Goal: Book appointment/travel/reservation

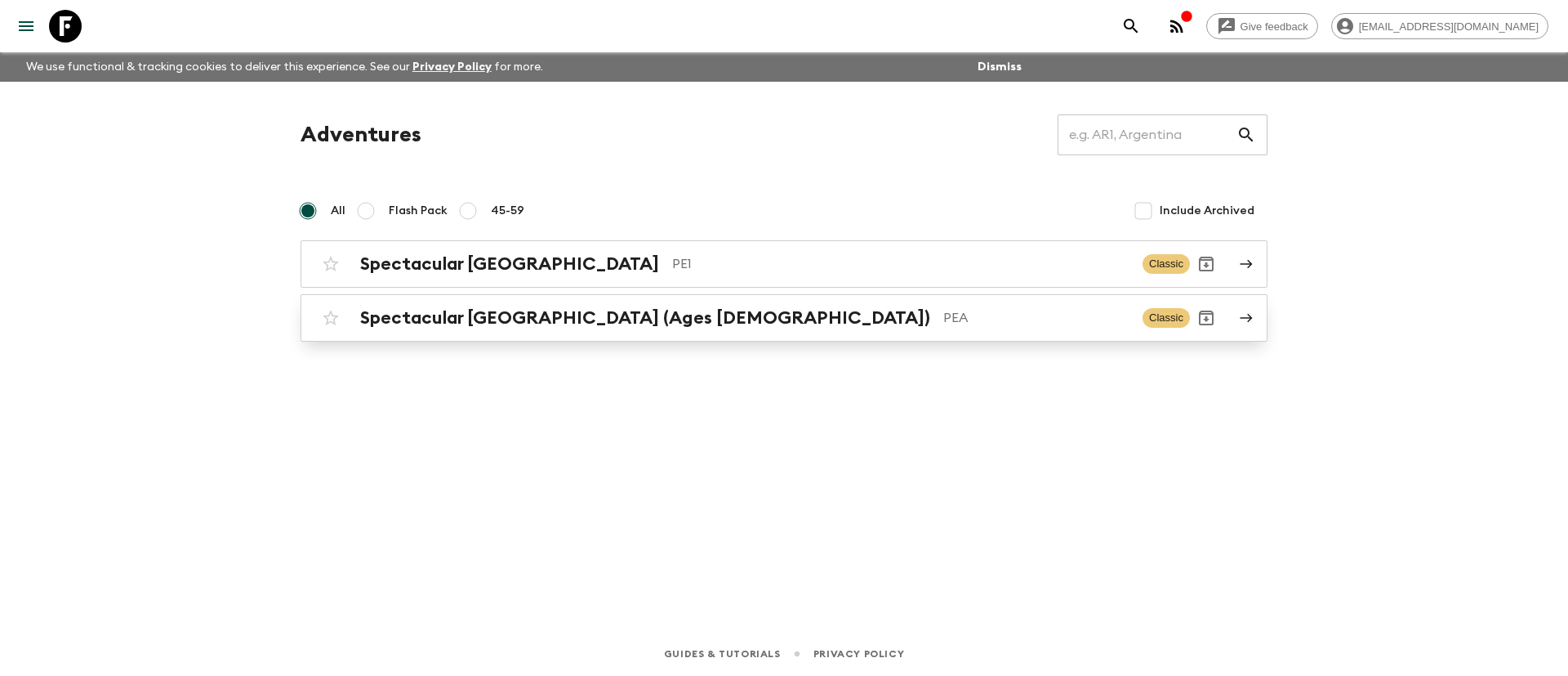
click at [538, 315] on h2 "Spectacular [GEOGRAPHIC_DATA] (Ages [DEMOGRAPHIC_DATA])" at bounding box center [645, 318] width 570 height 22
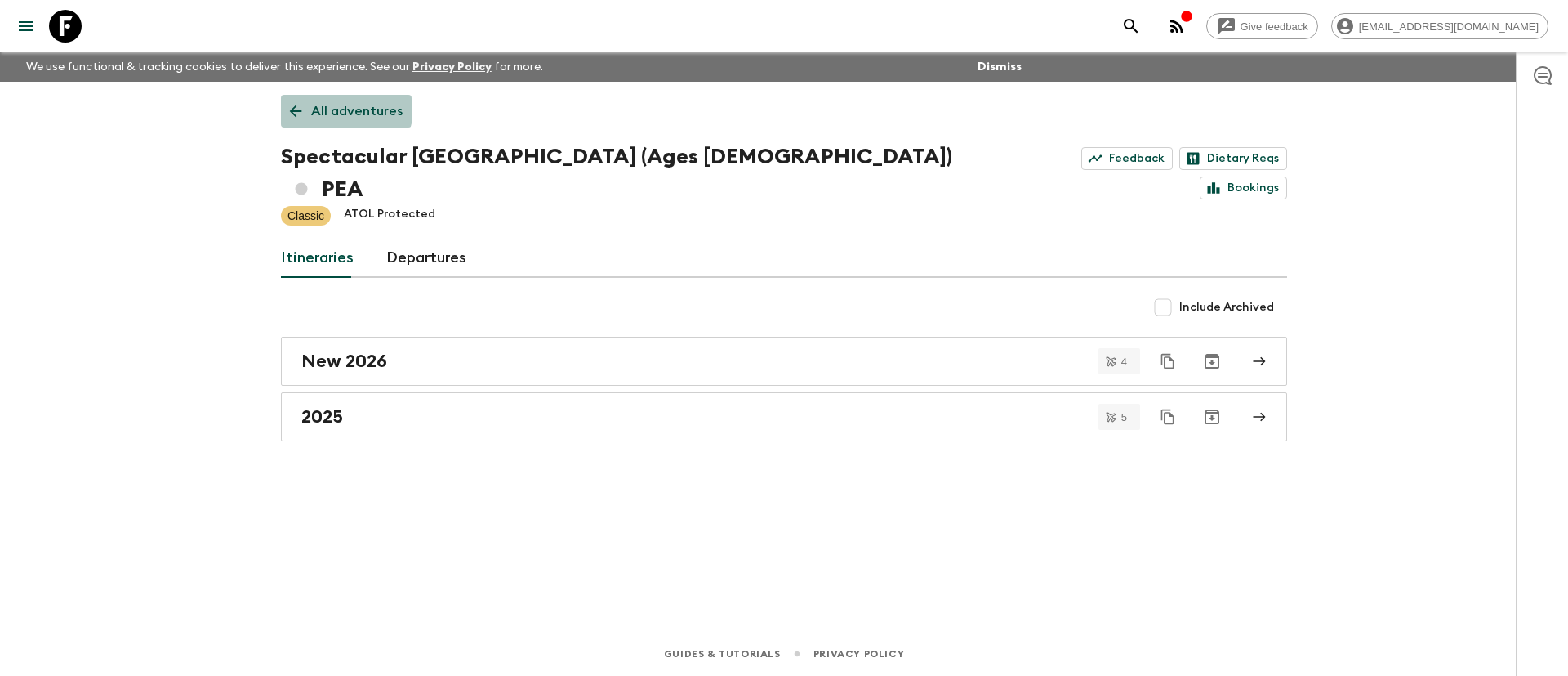
click at [341, 108] on p "All adventures" at bounding box center [356, 111] width 91 height 20
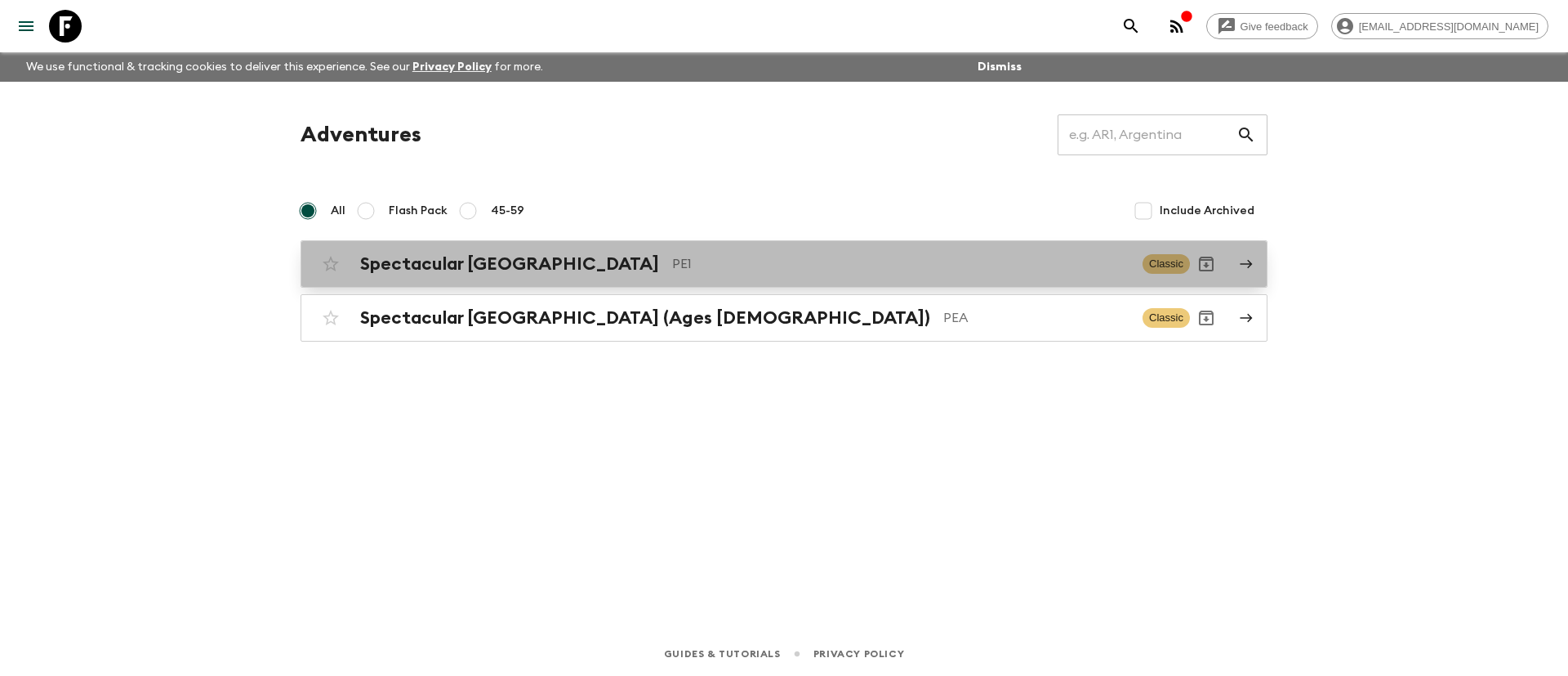
click at [476, 261] on h2 "Spectacular [GEOGRAPHIC_DATA]" at bounding box center [509, 265] width 299 height 22
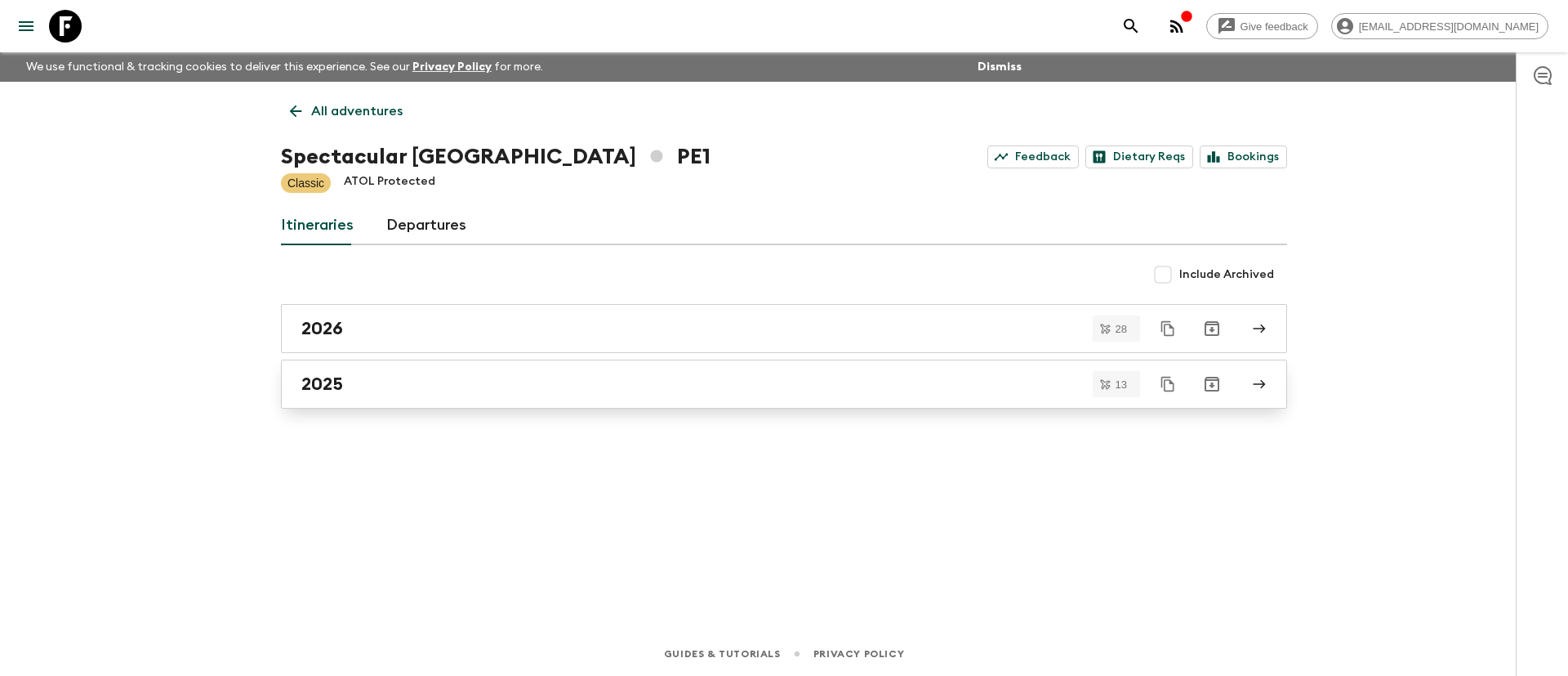
click at [358, 382] on div "2025" at bounding box center [769, 384] width 934 height 22
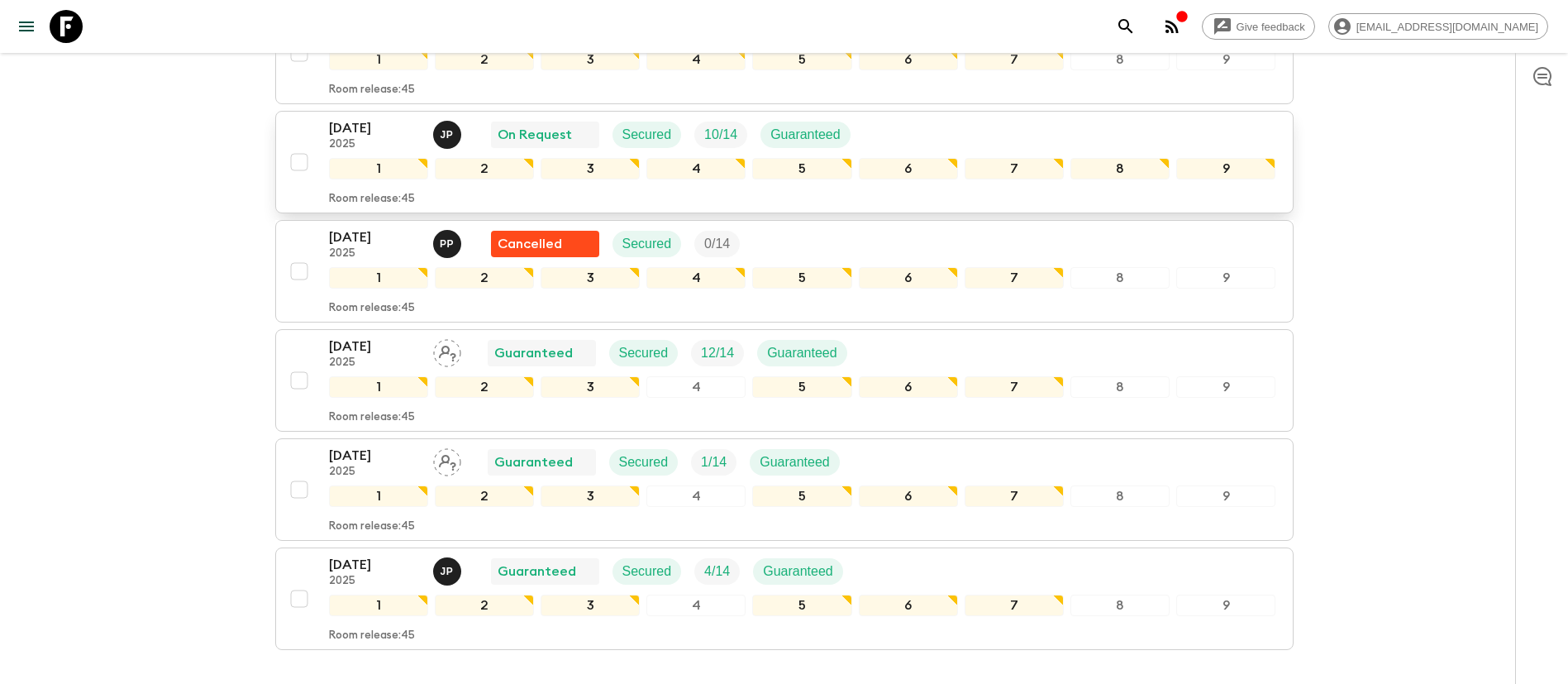
scroll to position [1116, 0]
click at [762, 454] on p "Guaranteed" at bounding box center [795, 461] width 70 height 20
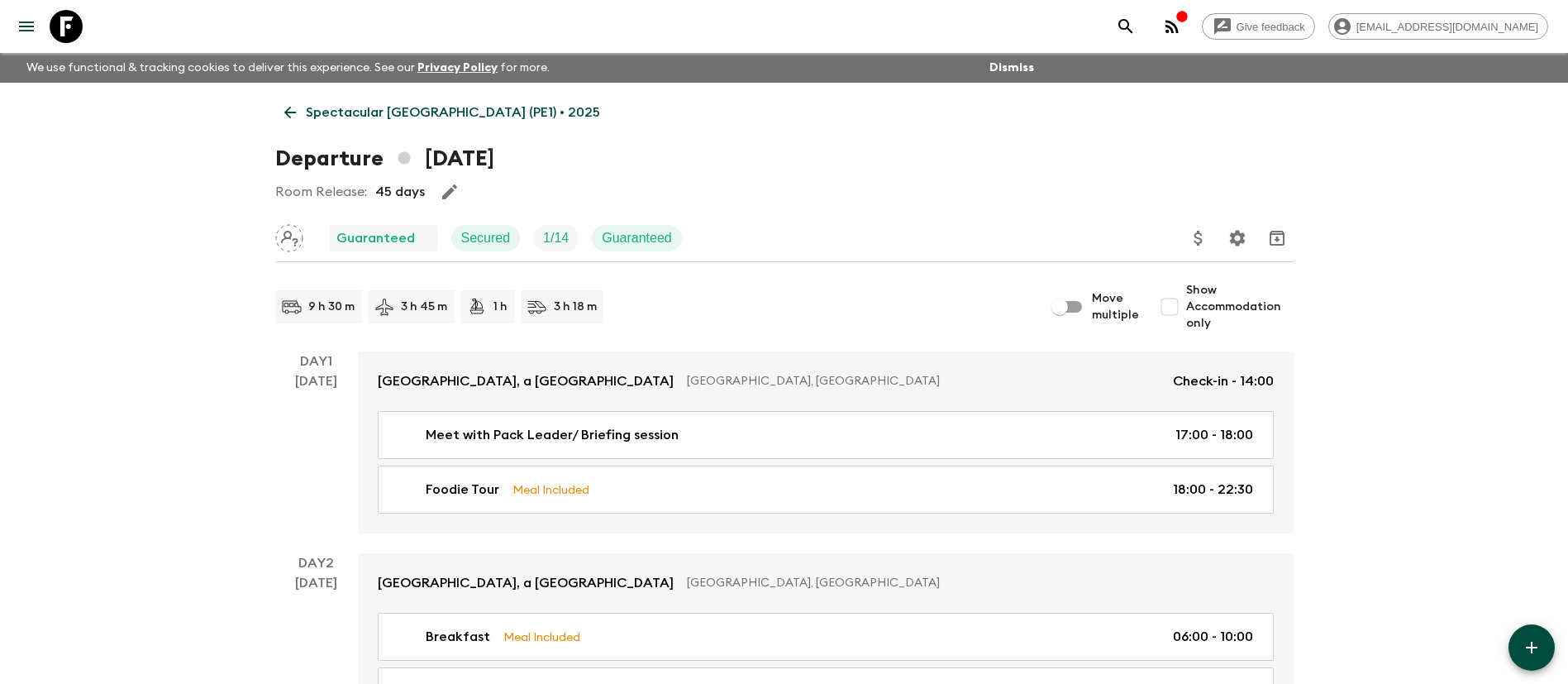
click at [300, 112] on link "Spectacular [GEOGRAPHIC_DATA] (PE1) • 2025" at bounding box center [442, 112] width 334 height 33
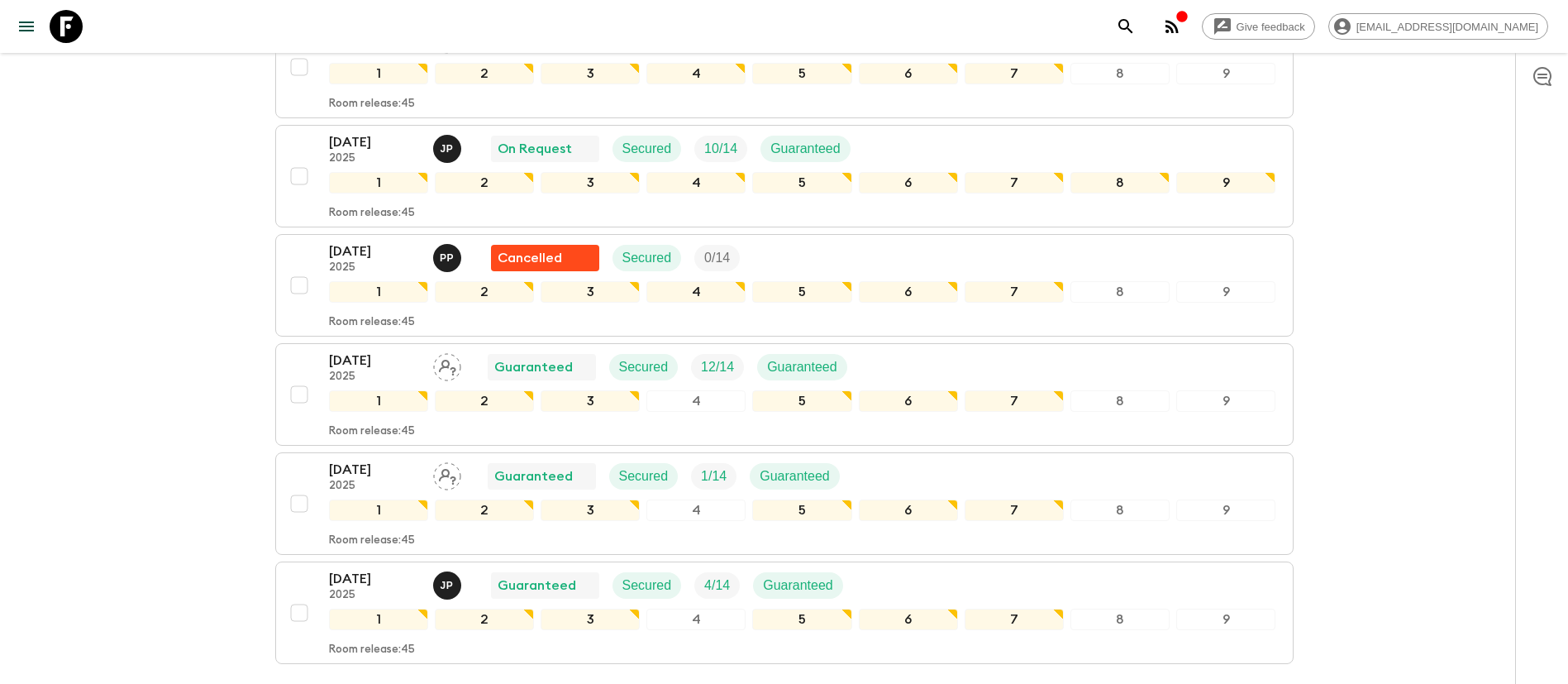
scroll to position [859, 0]
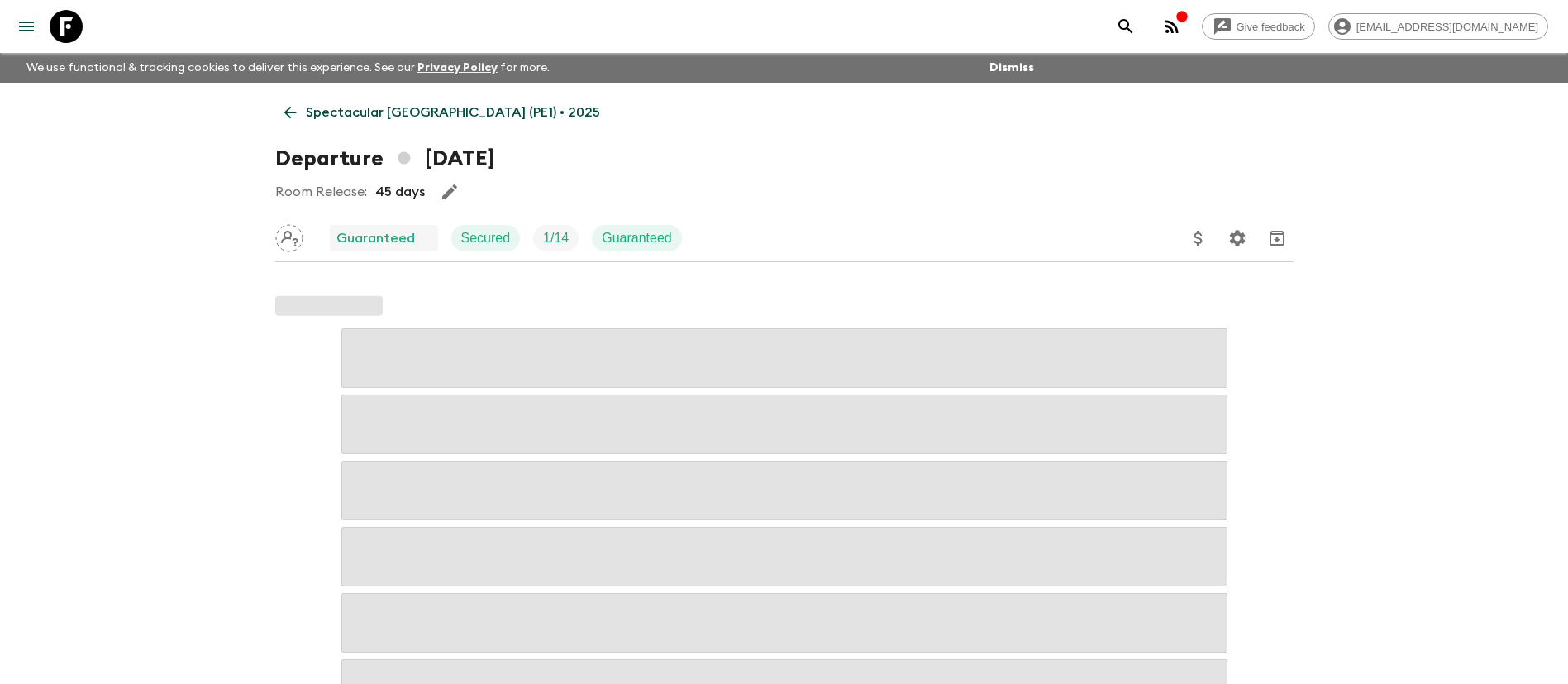
click at [349, 112] on p "Spectacular [GEOGRAPHIC_DATA] (PE1) • 2025" at bounding box center [453, 112] width 294 height 20
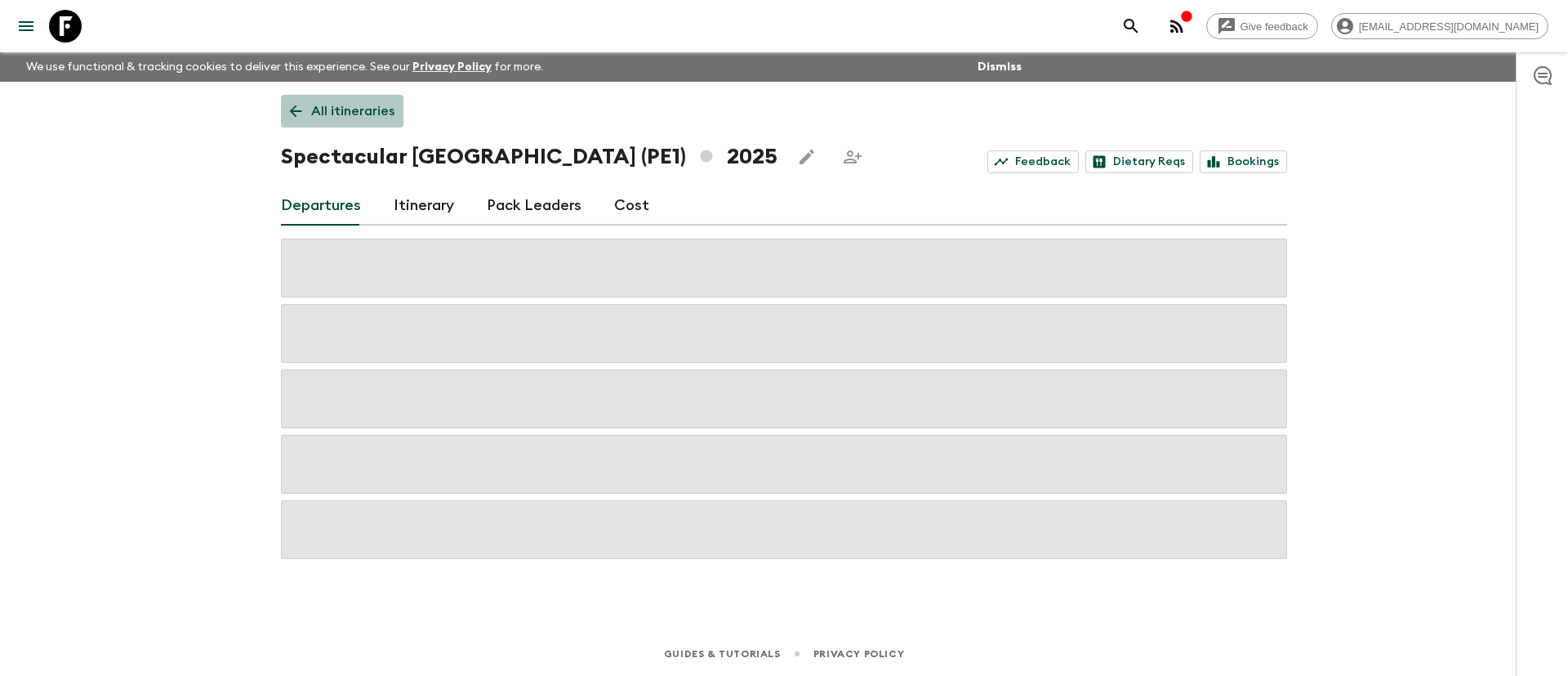
click at [345, 111] on p "All itineraries" at bounding box center [353, 111] width 83 height 20
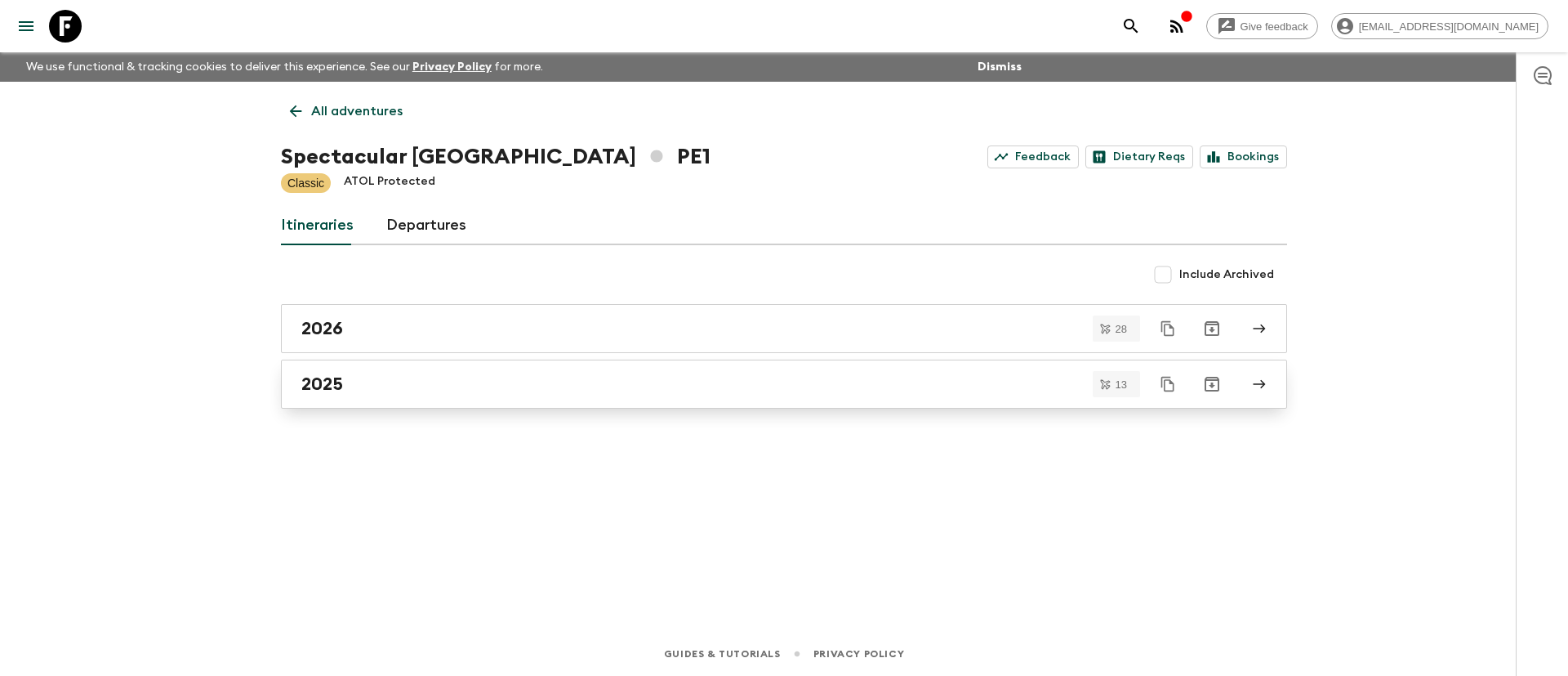
click at [367, 389] on div "2025" at bounding box center [769, 384] width 934 height 22
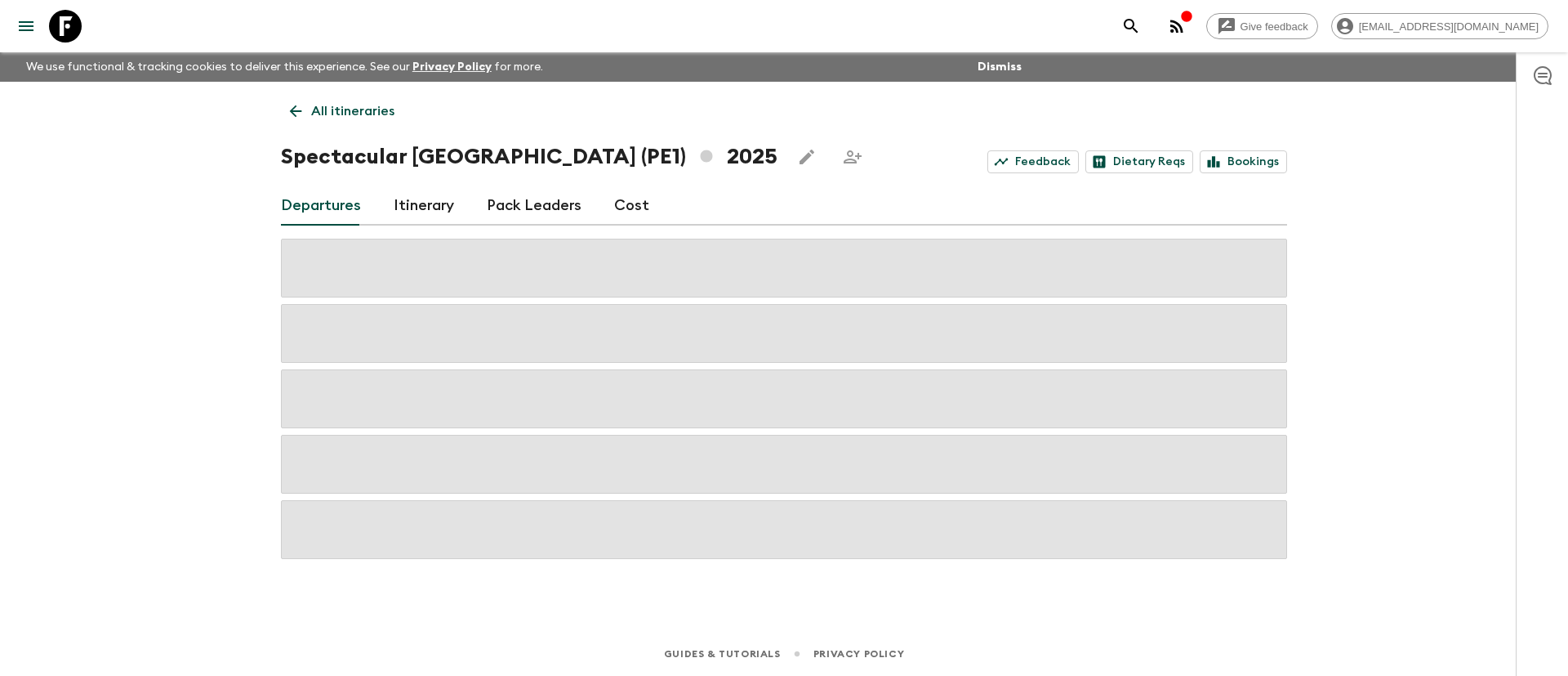
click at [342, 107] on p "All itineraries" at bounding box center [353, 111] width 83 height 20
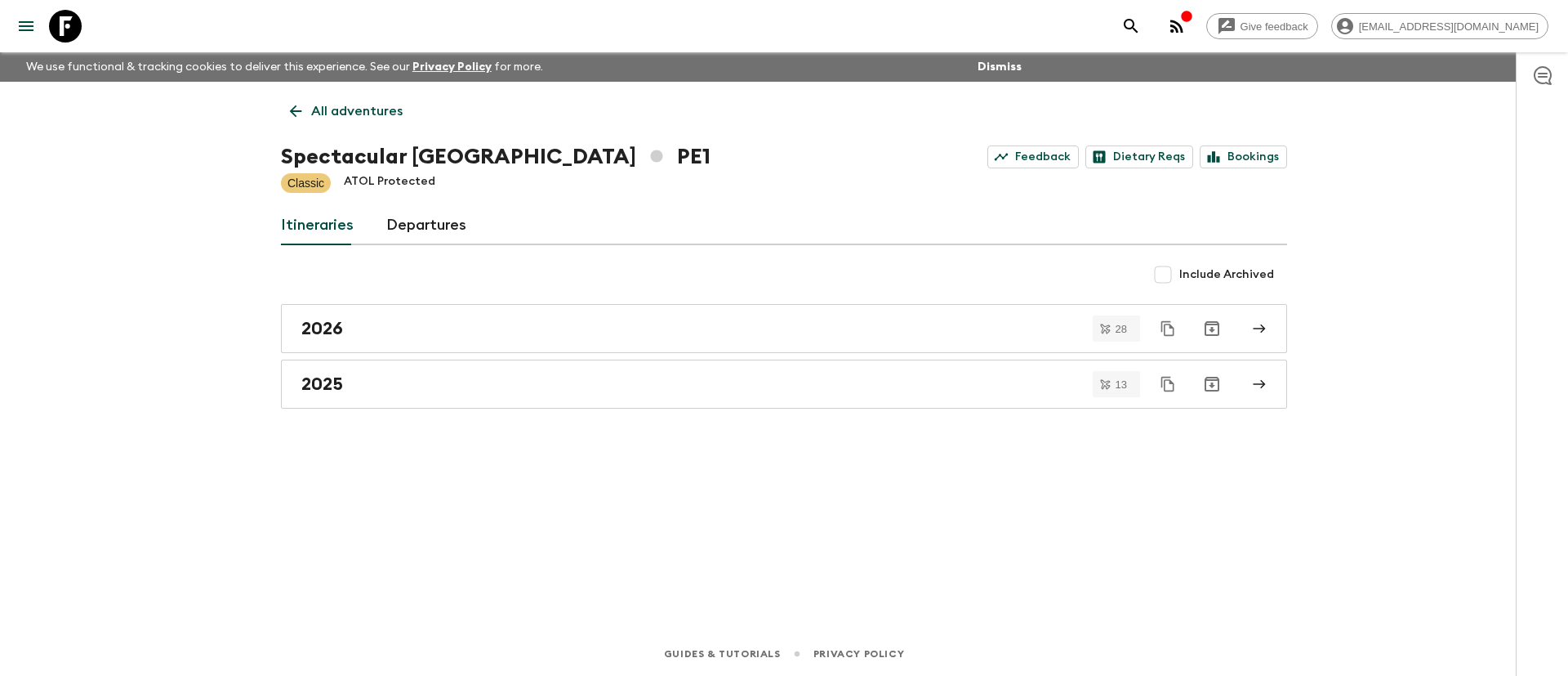
click at [337, 114] on p "All adventures" at bounding box center [356, 111] width 91 height 20
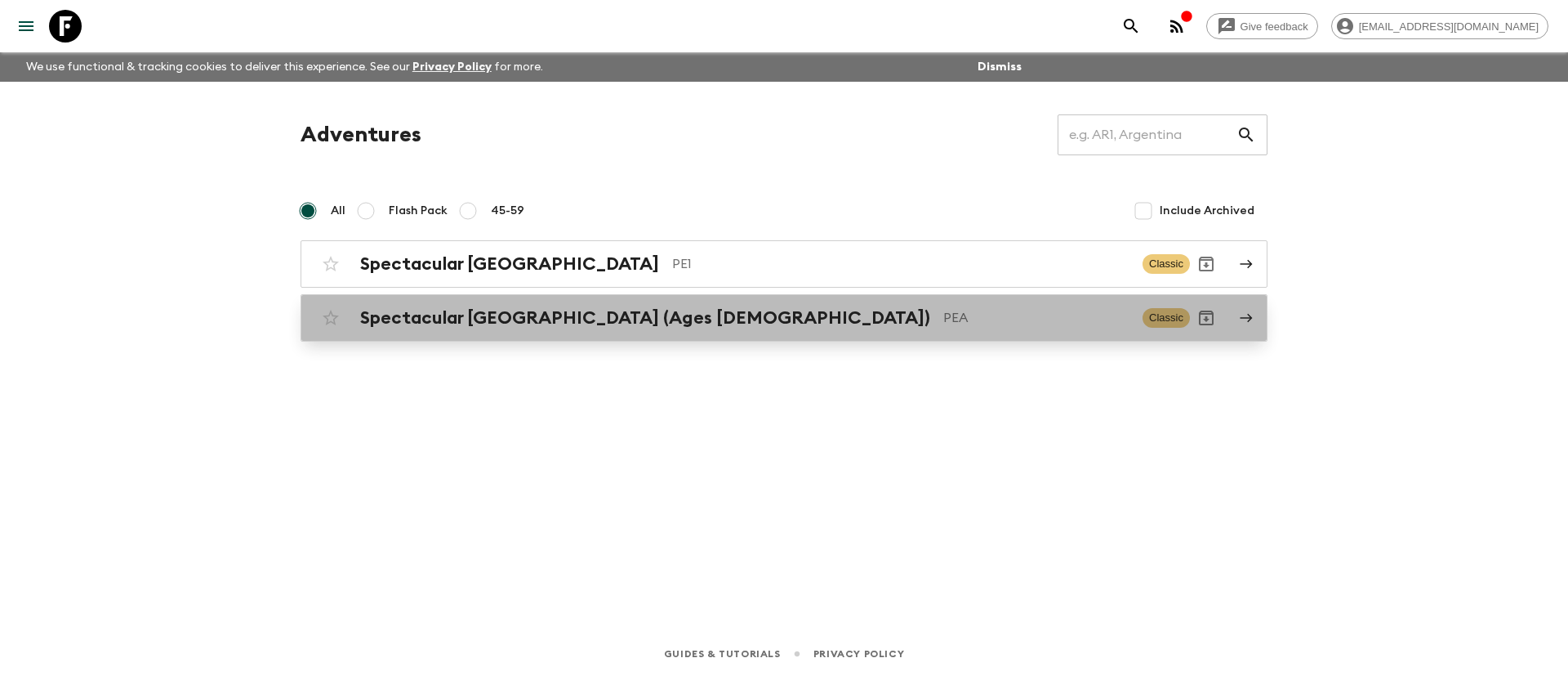
click at [411, 306] on div "Spectacular Peru (Ages [DEMOGRAPHIC_DATA]) PEA Classic" at bounding box center [752, 317] width 876 height 32
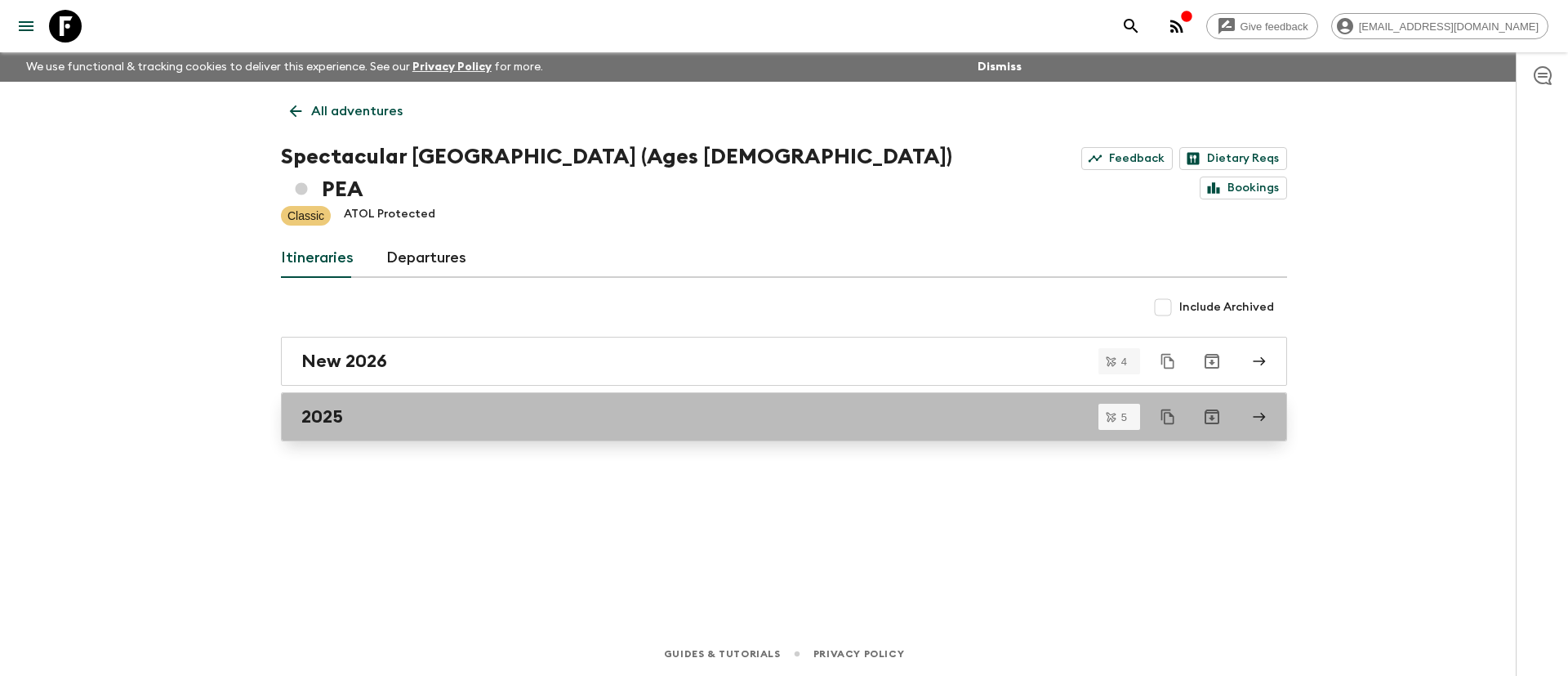
click at [350, 407] on div "2025" at bounding box center [769, 417] width 934 height 22
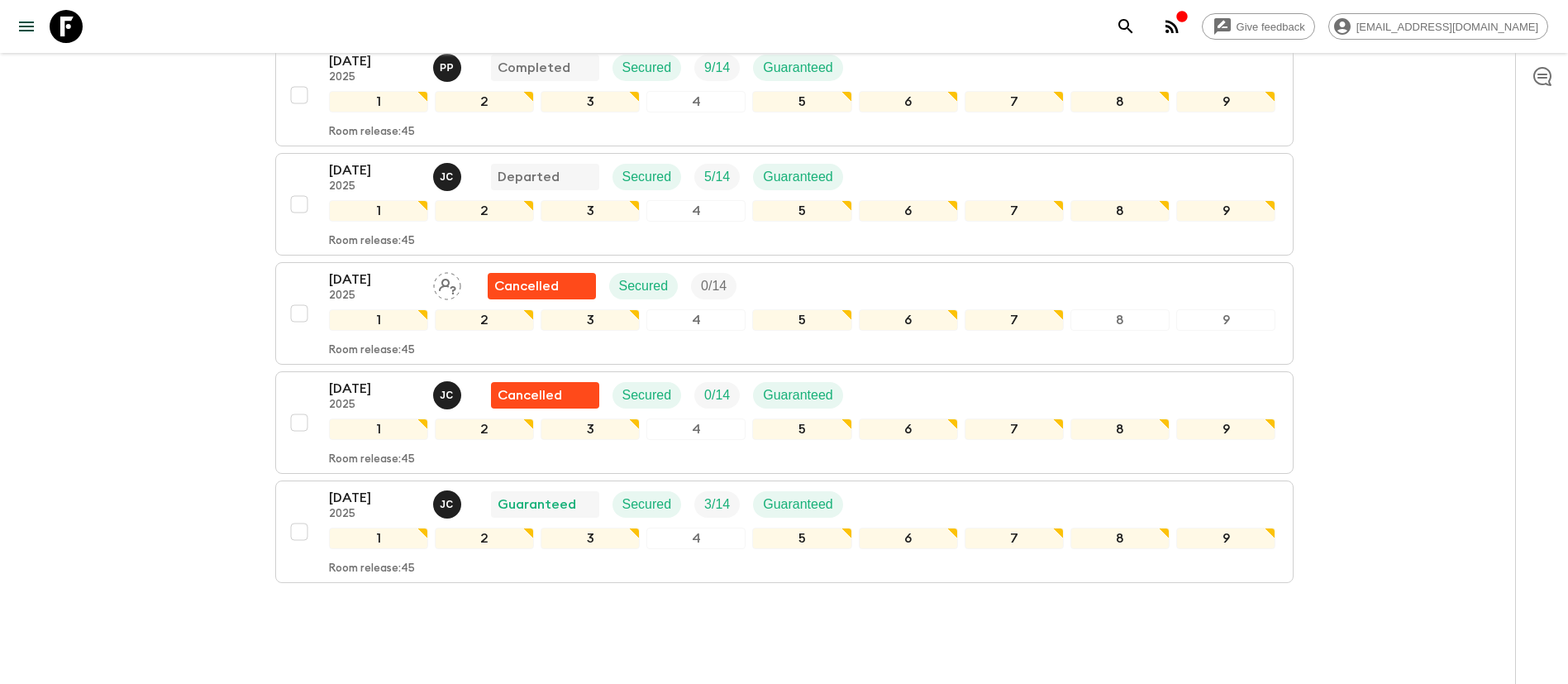
scroll to position [358, 0]
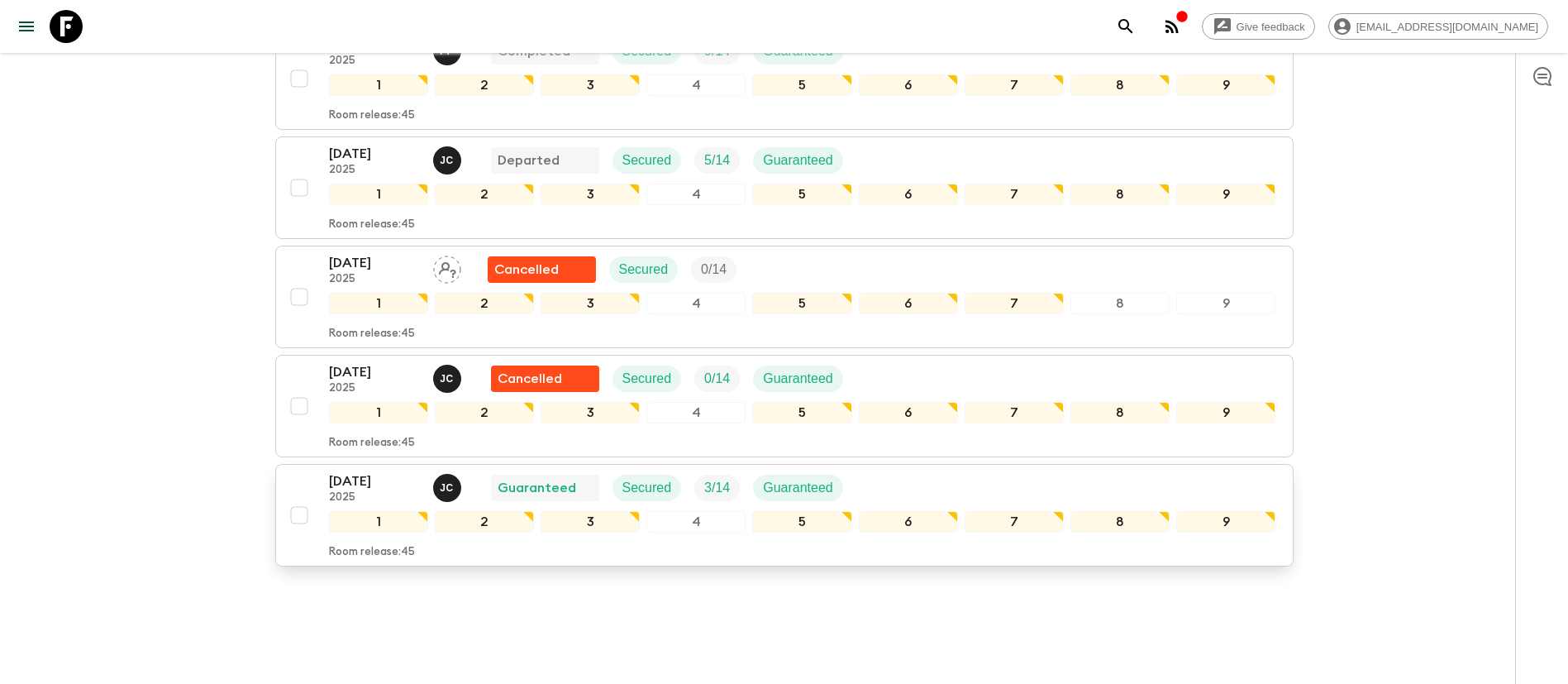
click at [854, 471] on div "[DATE] 2025 [PERSON_NAME] Guaranteed Secured 3 / 14 Guaranteed" at bounding box center [593, 487] width 527 height 33
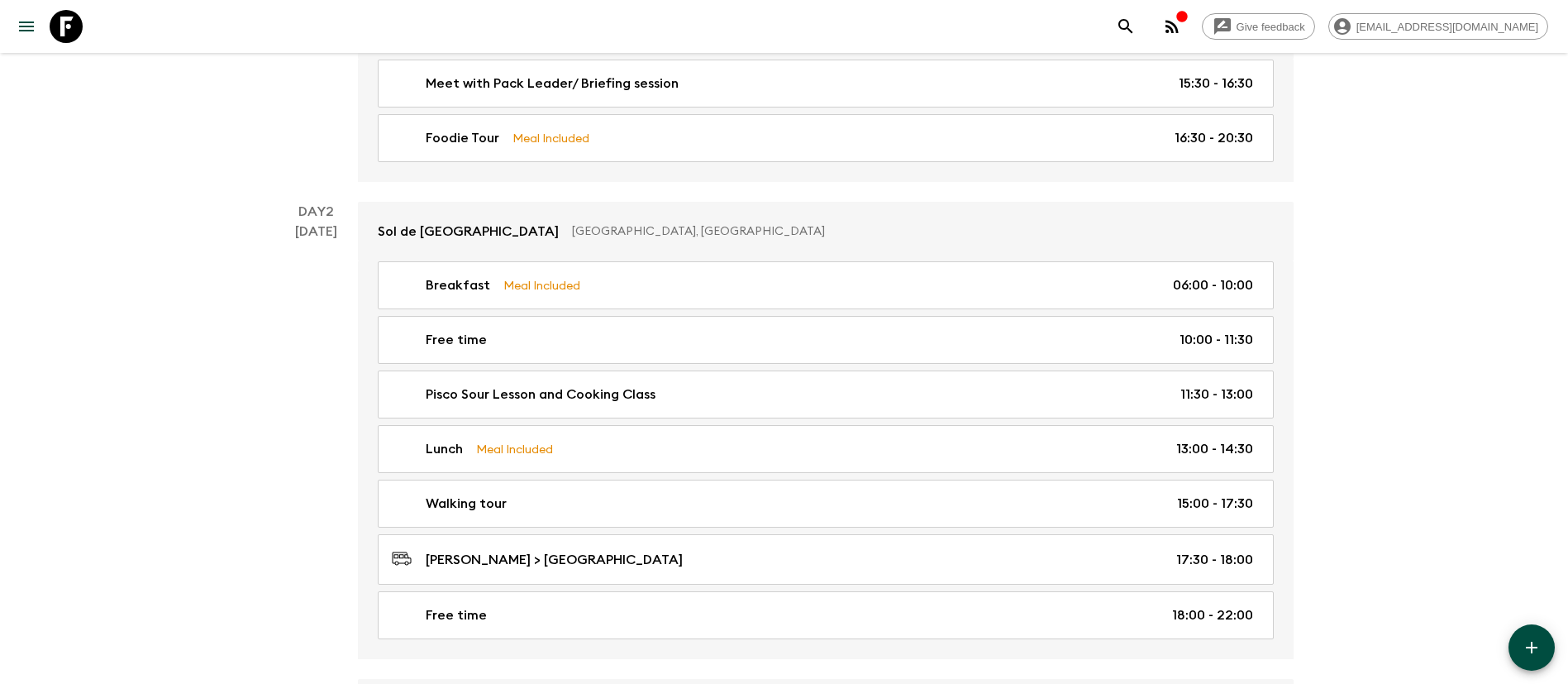
scroll to position [331, 0]
